Goal: Information Seeking & Learning: Learn about a topic

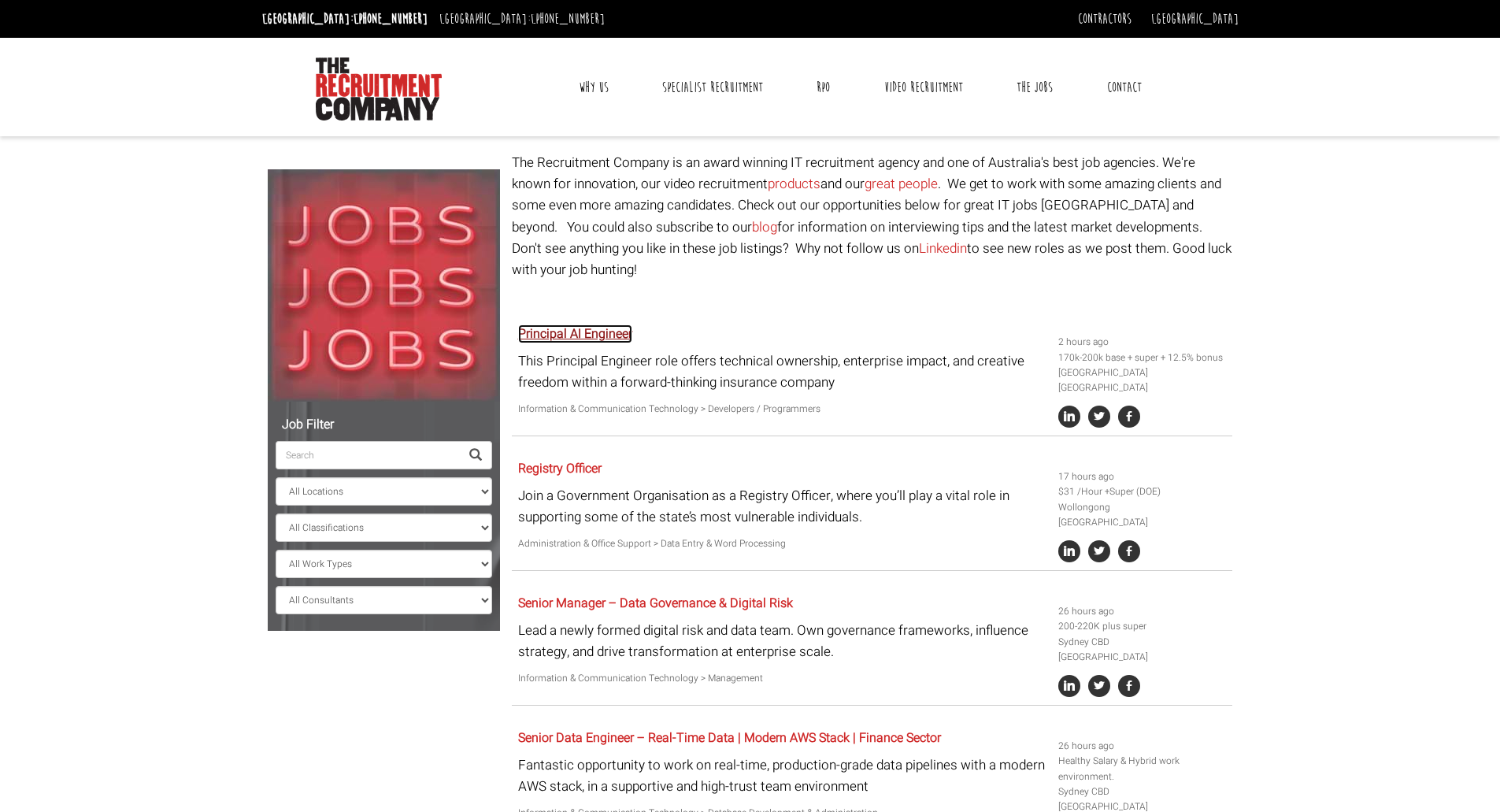
click at [607, 324] on link "Principal AI Engineer" at bounding box center [575, 333] width 114 height 19
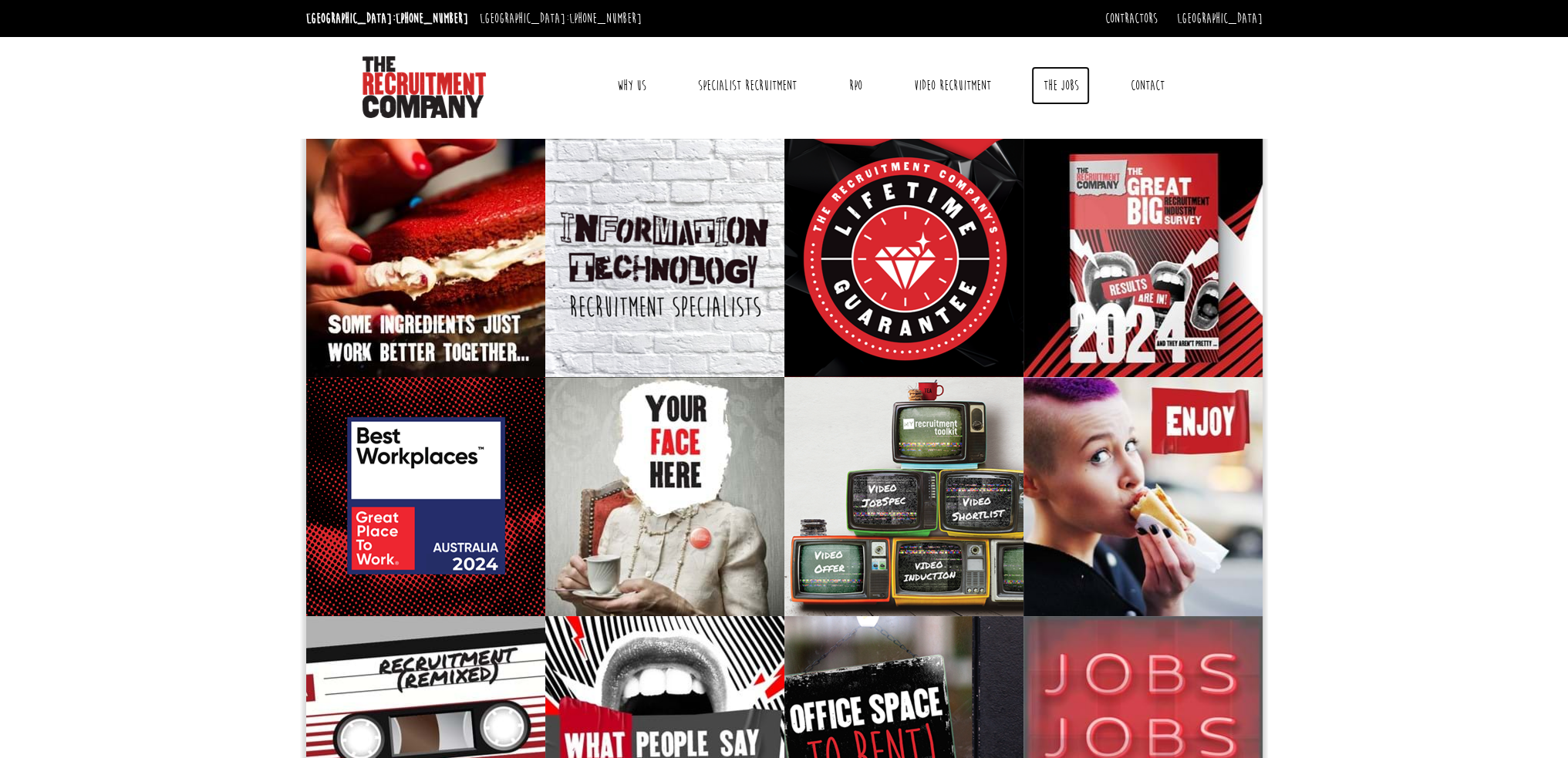
click at [1064, 88] on link "The Jobs" at bounding box center [1061, 86] width 59 height 39
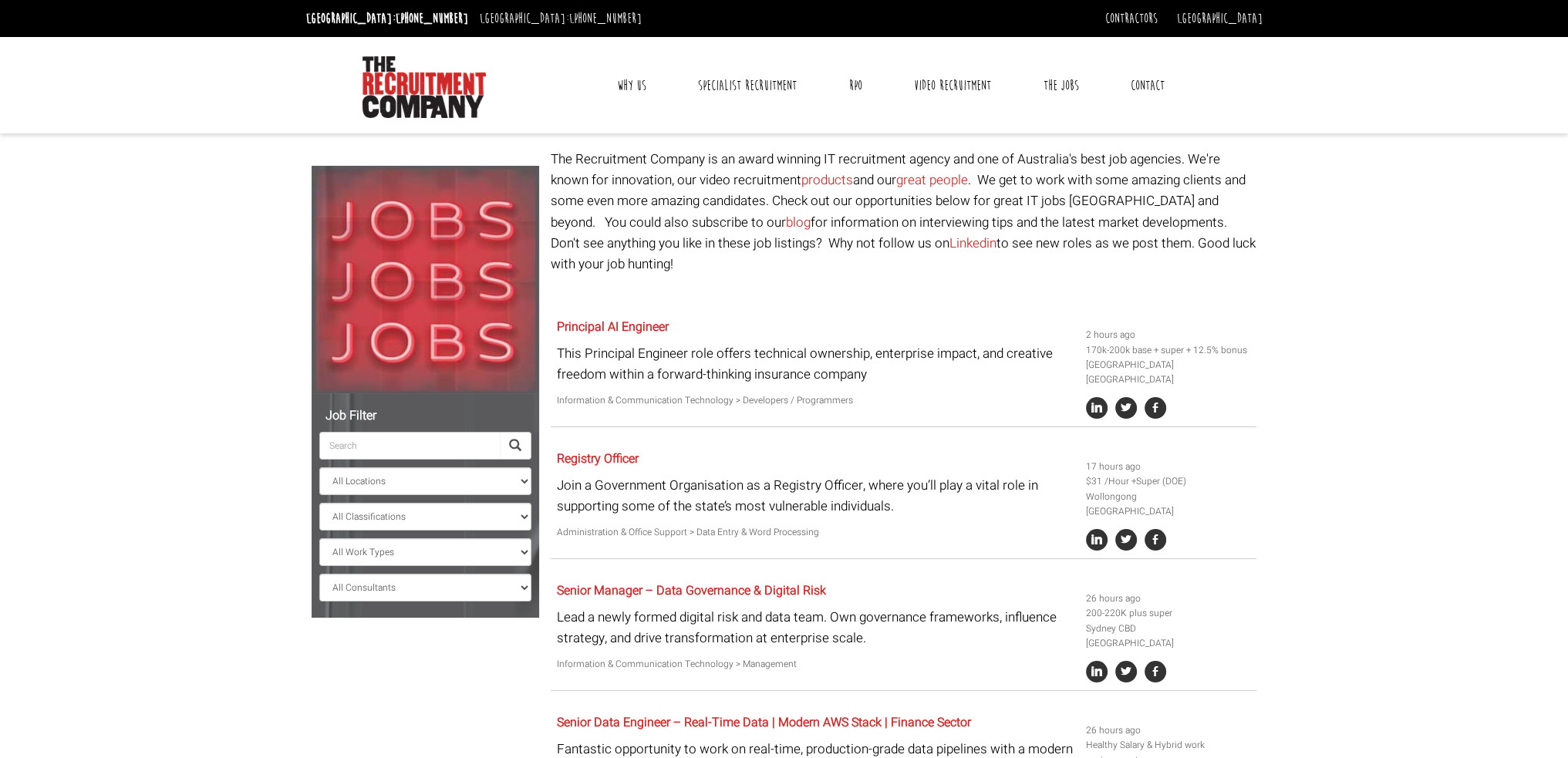
drag, startPoint x: 429, startPoint y: 568, endPoint x: 429, endPoint y: 579, distance: 11.0
click at [429, 570] on ul "All Locations Sydney Melbourne Ireland Sydney CBD Parramatta Circular Quay Nort…" at bounding box center [426, 502] width 212 height 201
click at [429, 588] on select "All Consultants Adam - Infrastructure, Cloud & DevOps, Contract Amanda - Infras…" at bounding box center [426, 588] width 212 height 28
click at [630, 318] on link "Principal AI Engineer" at bounding box center [613, 327] width 112 height 18
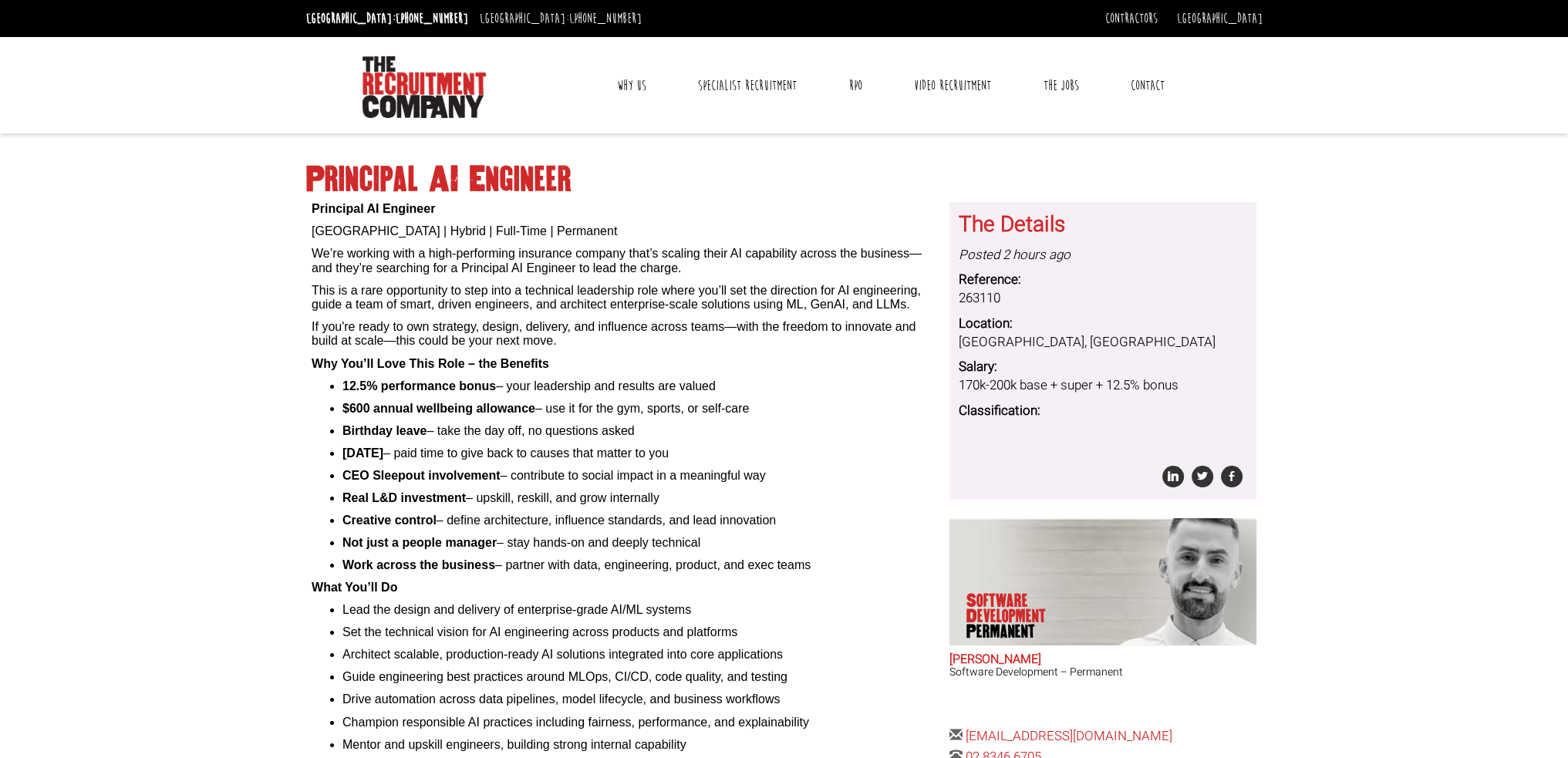
click at [780, 424] on li "Birthday leave – take the day off, no questions asked" at bounding box center [641, 430] width 596 height 14
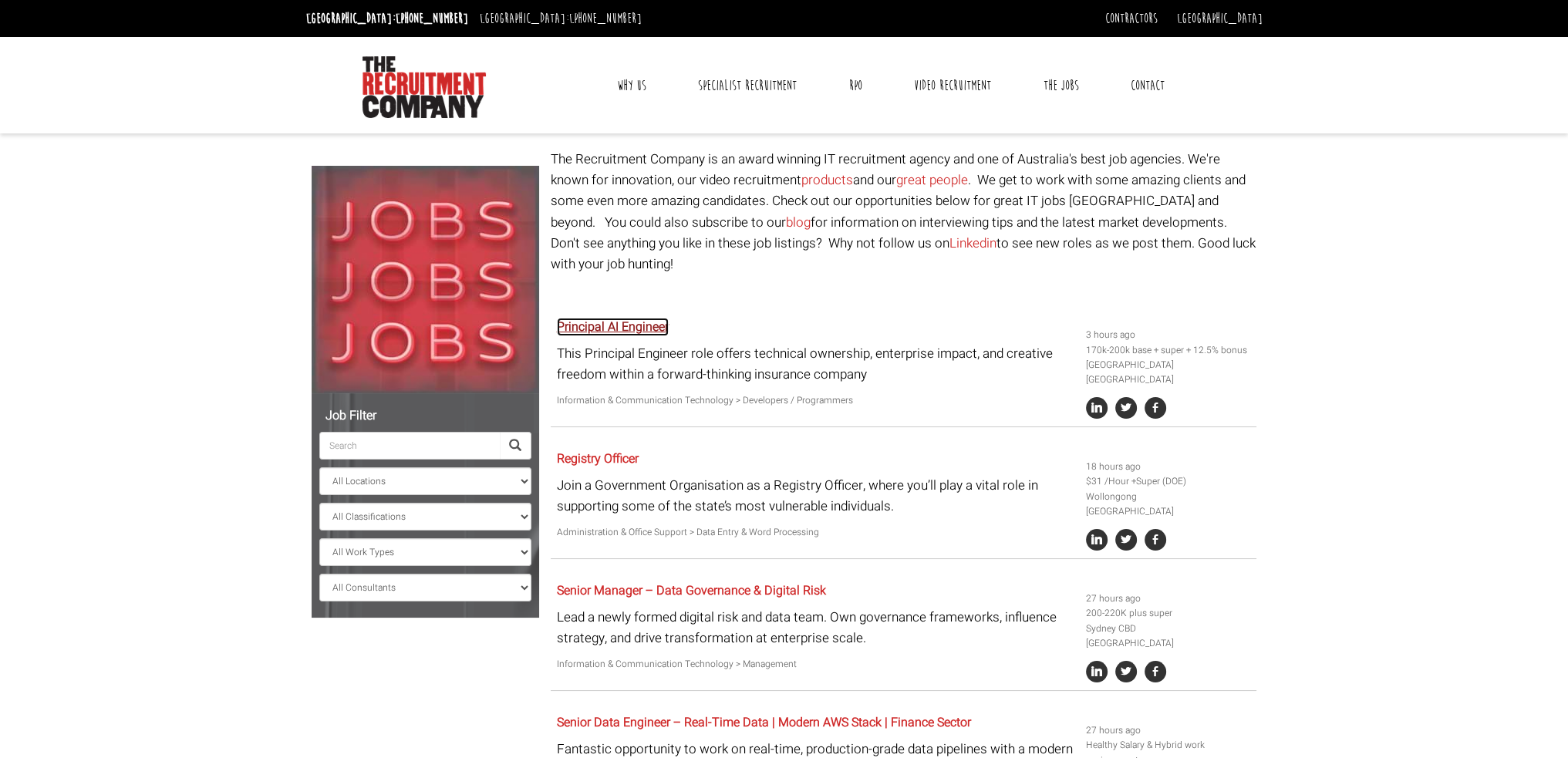
click at [630, 318] on link "Principal AI Engineer" at bounding box center [613, 327] width 112 height 18
